Goal: Information Seeking & Learning: Find specific fact

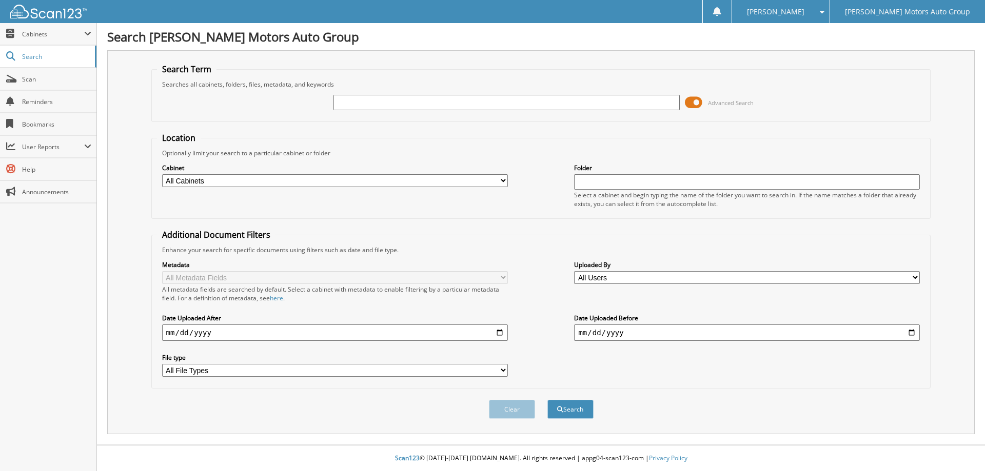
click at [385, 104] on input "text" at bounding box center [506, 102] width 346 height 15
type input "MICHAEL BUCHANANA"
click at [547, 400] on button "Search" at bounding box center [570, 409] width 46 height 19
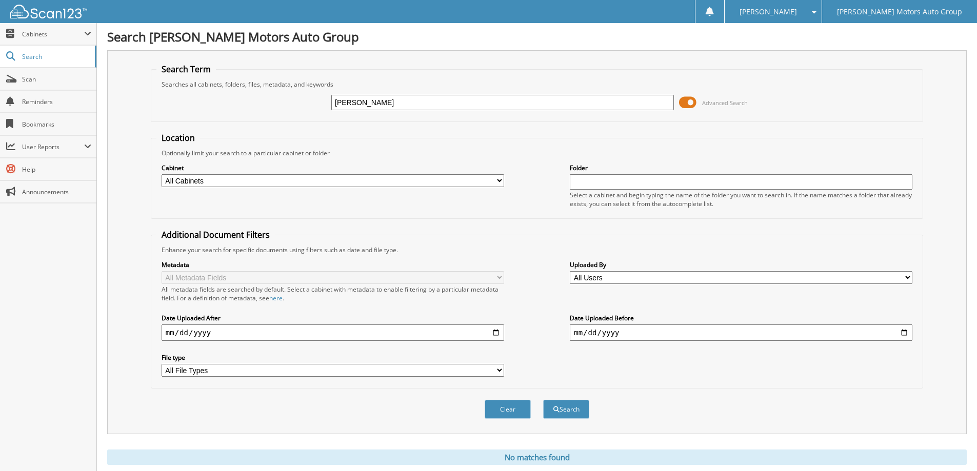
click at [442, 106] on input "[PERSON_NAME]" at bounding box center [502, 102] width 343 height 15
type input "[PERSON_NAME]"
click at [543, 400] on button "Search" at bounding box center [566, 409] width 46 height 19
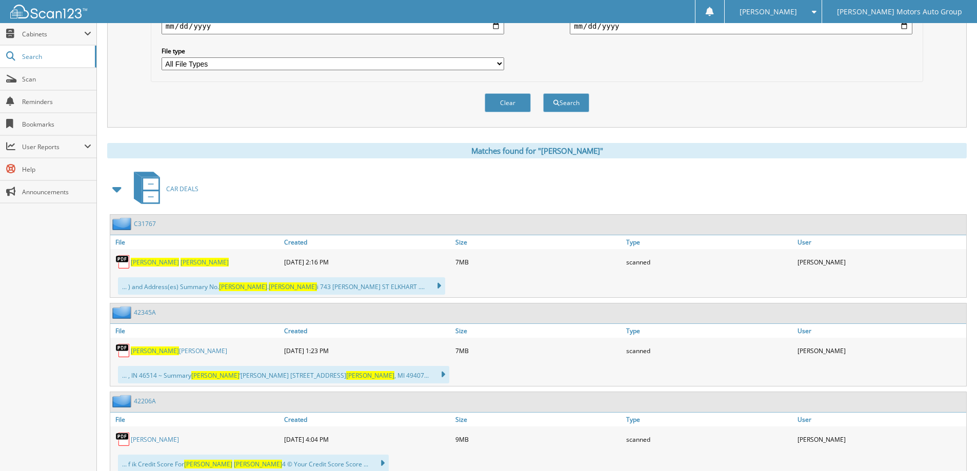
scroll to position [308, 0]
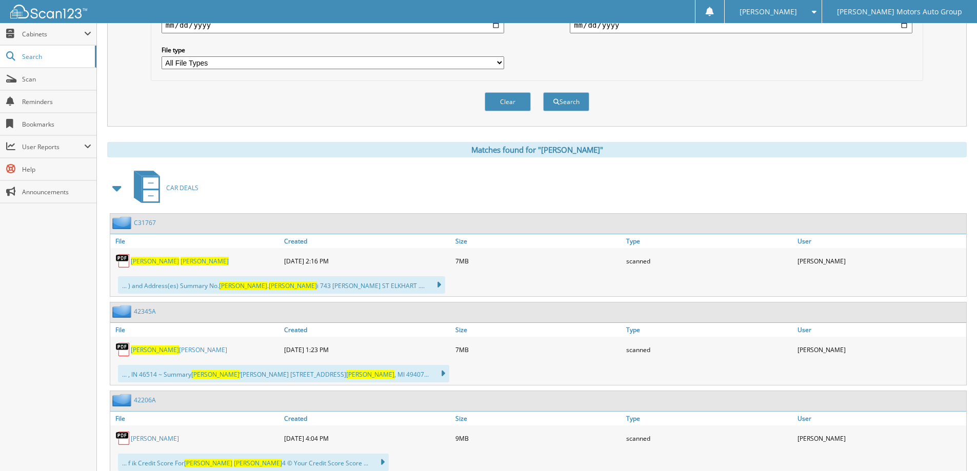
click at [181, 263] on span "BUCHANAN" at bounding box center [205, 261] width 48 height 9
